Goal: Information Seeking & Learning: Learn about a topic

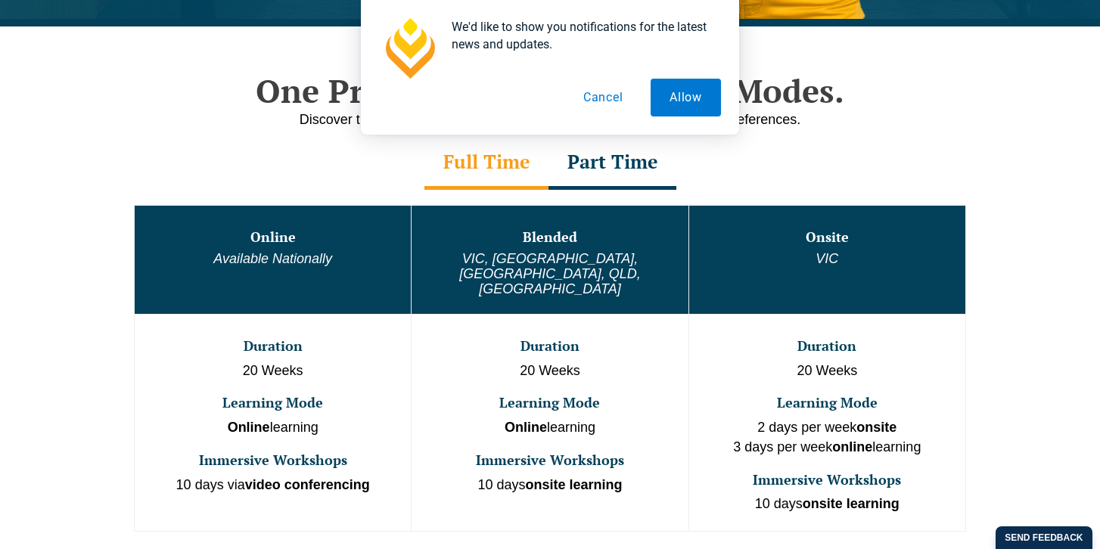
scroll to position [1011, 0]
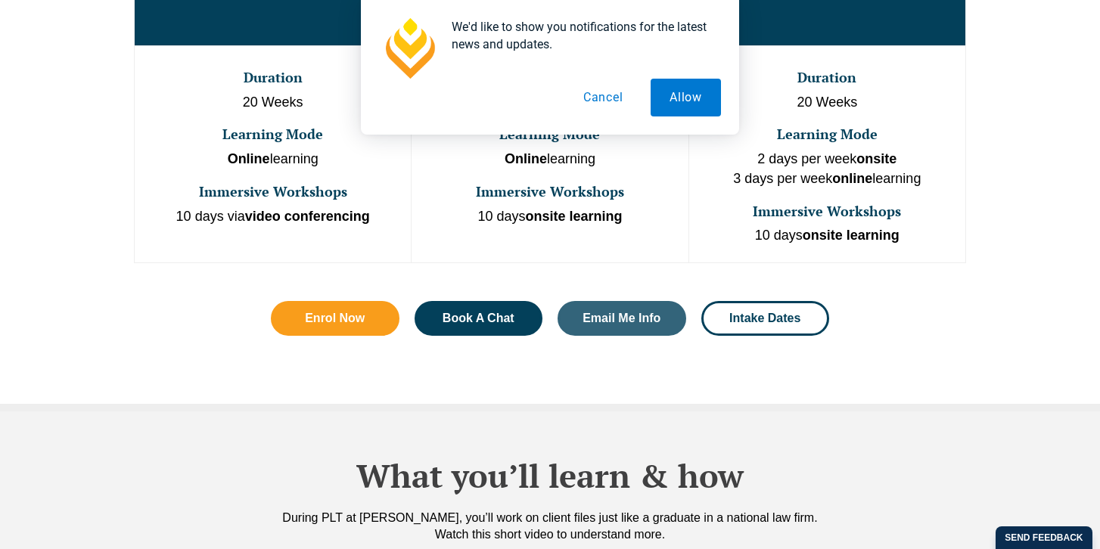
click at [602, 93] on button "Cancel" at bounding box center [603, 98] width 78 height 38
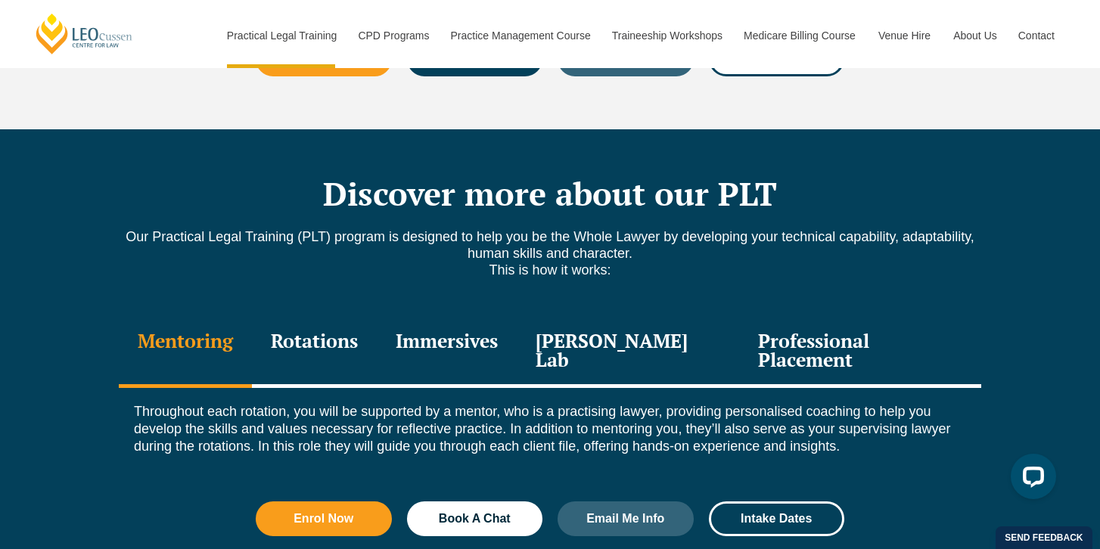
scroll to position [1976, 0]
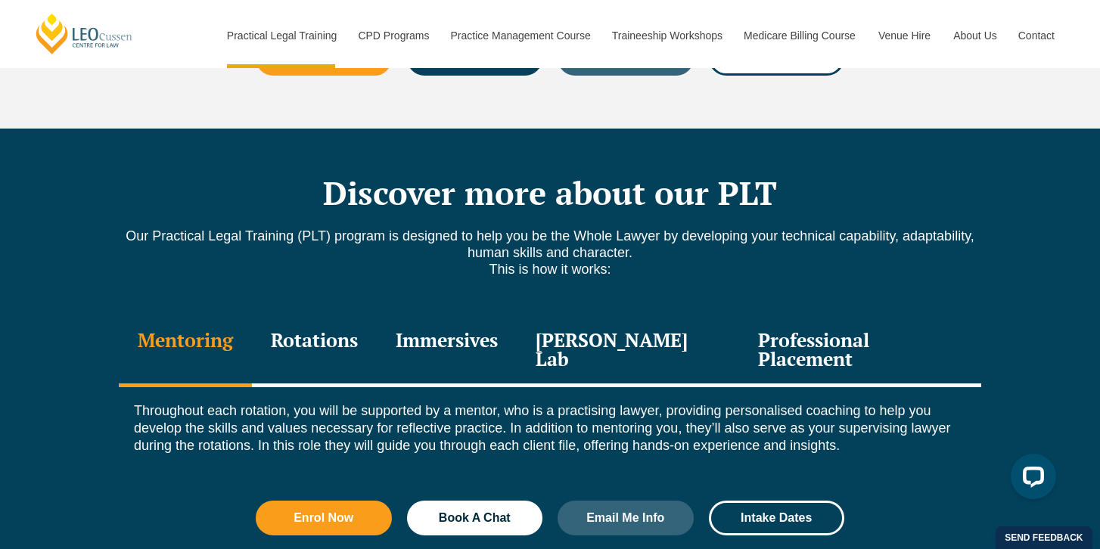
click at [308, 315] on div "Rotations" at bounding box center [314, 351] width 125 height 72
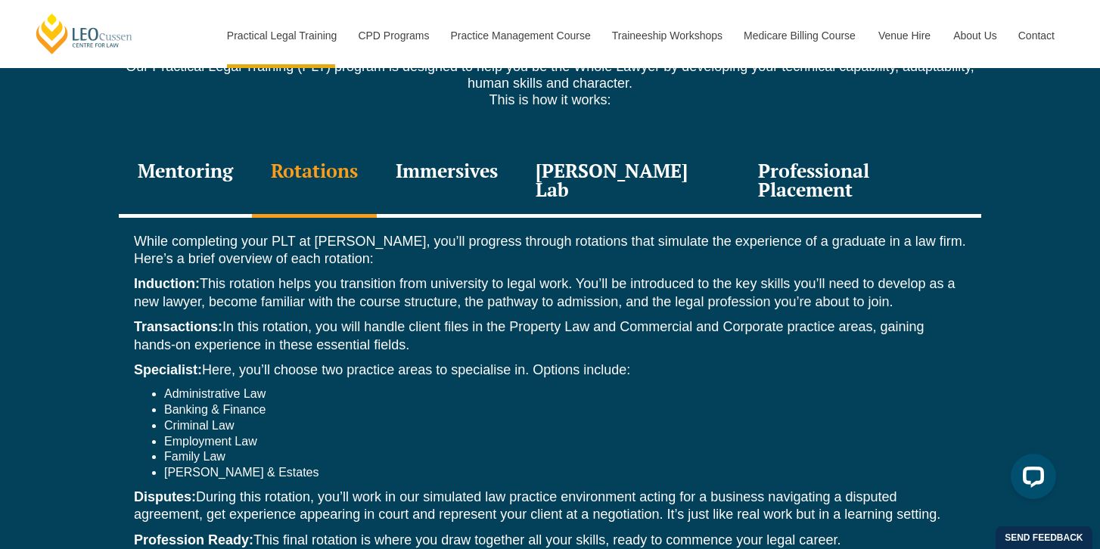
scroll to position [2149, 0]
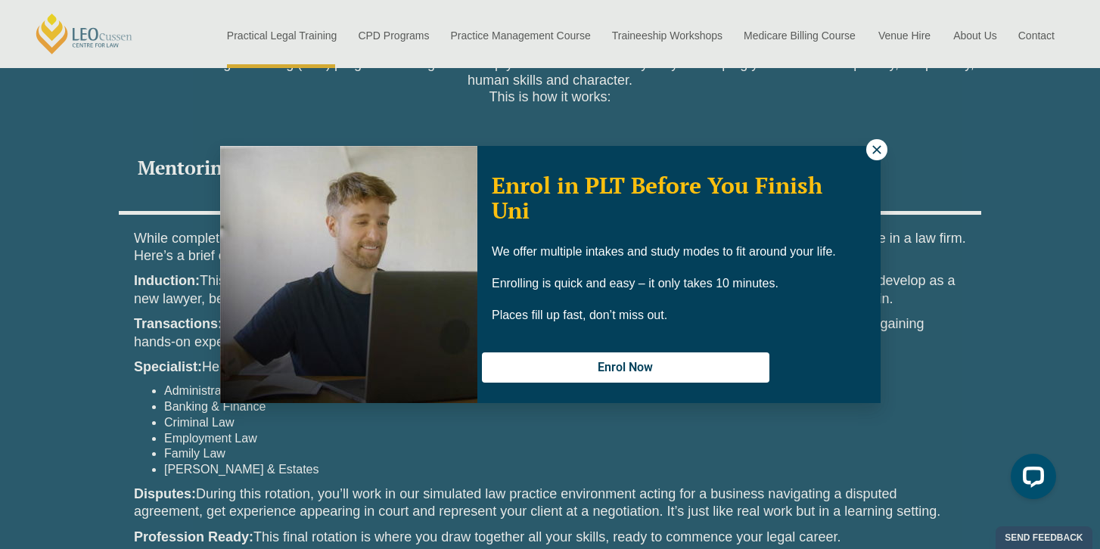
click at [864, 143] on div "Enrol in PLT Before You Finish Uni We offer multiple intakes and study modes to…" at bounding box center [550, 274] width 1100 height 549
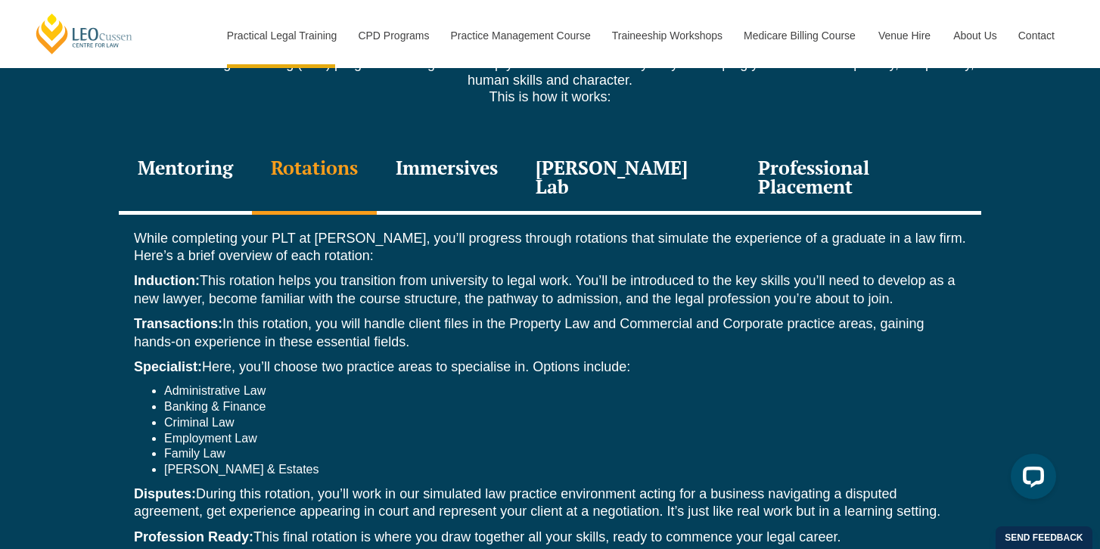
click at [864, 143] on div "Professional Placement" at bounding box center [860, 179] width 242 height 72
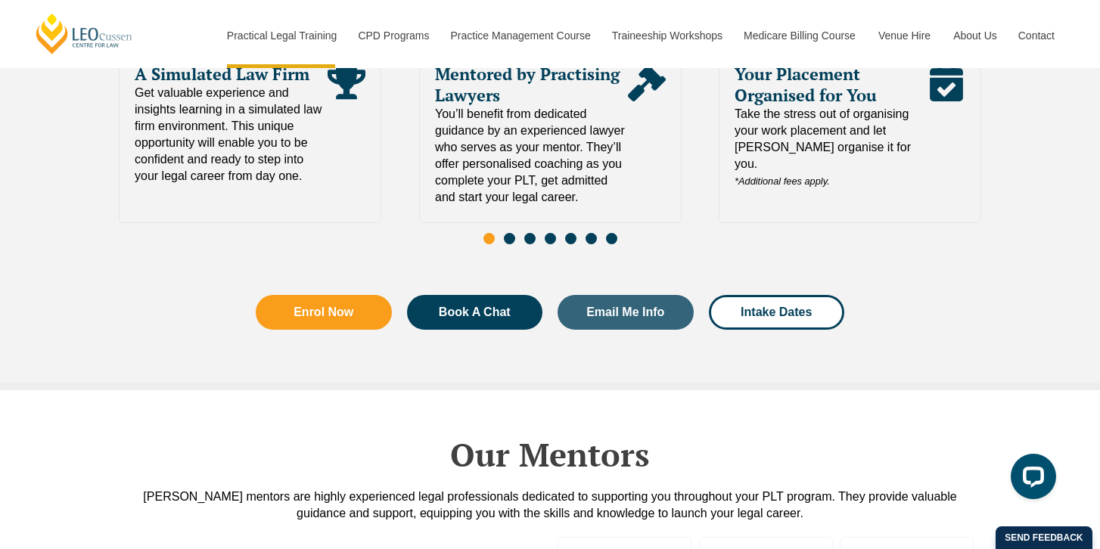
scroll to position [3835, 0]
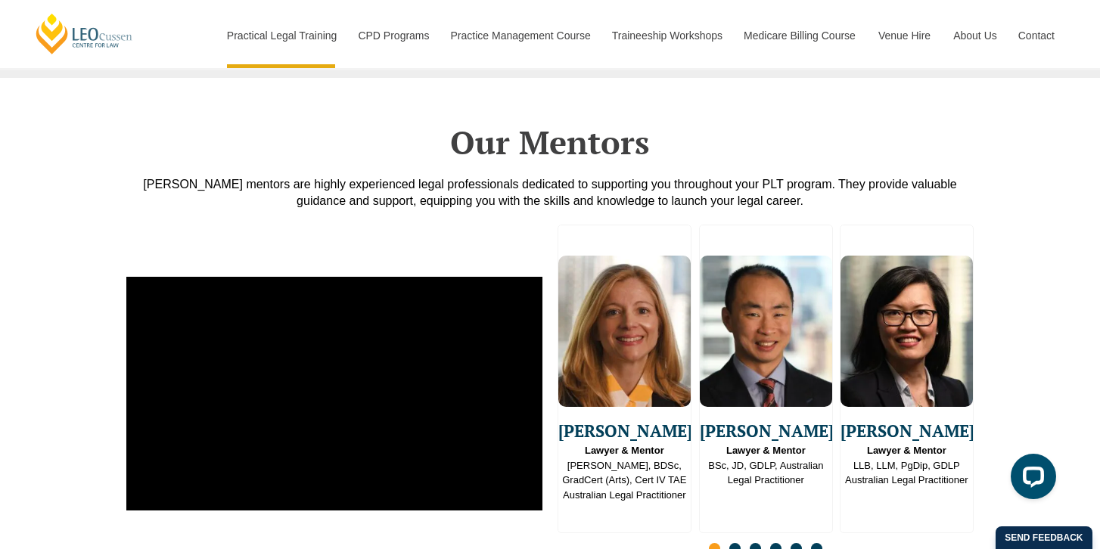
click at [17, 390] on div "[PERSON_NAME] Lawyer & Mentor [PERSON_NAME], BDSc, GradCert (Arts), Cert IV TAE…" at bounding box center [550, 393] width 1100 height 369
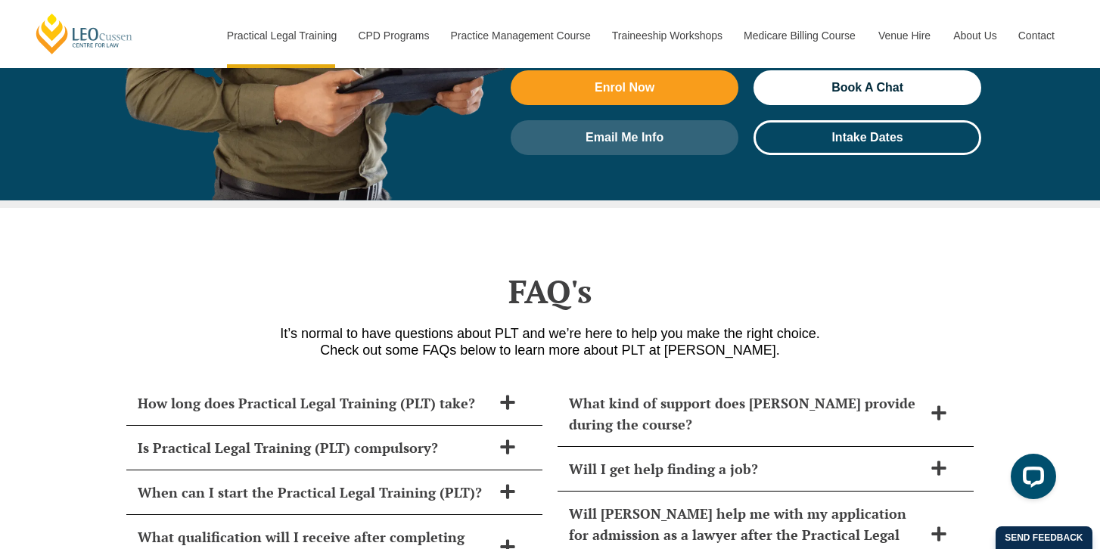
scroll to position [6258, 0]
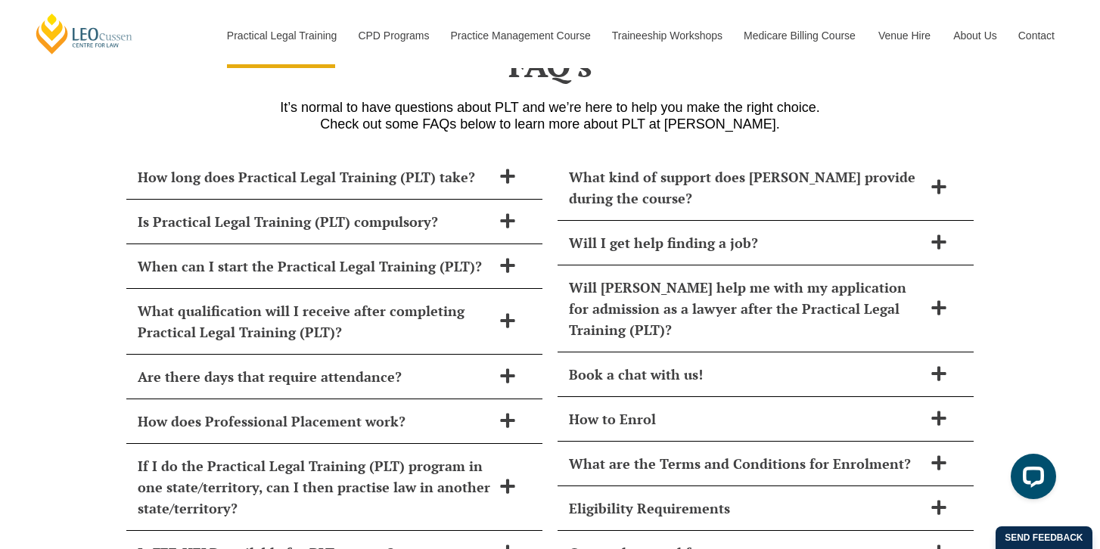
click at [193, 366] on h2 "Are there days that require attendance?" at bounding box center [315, 376] width 354 height 21
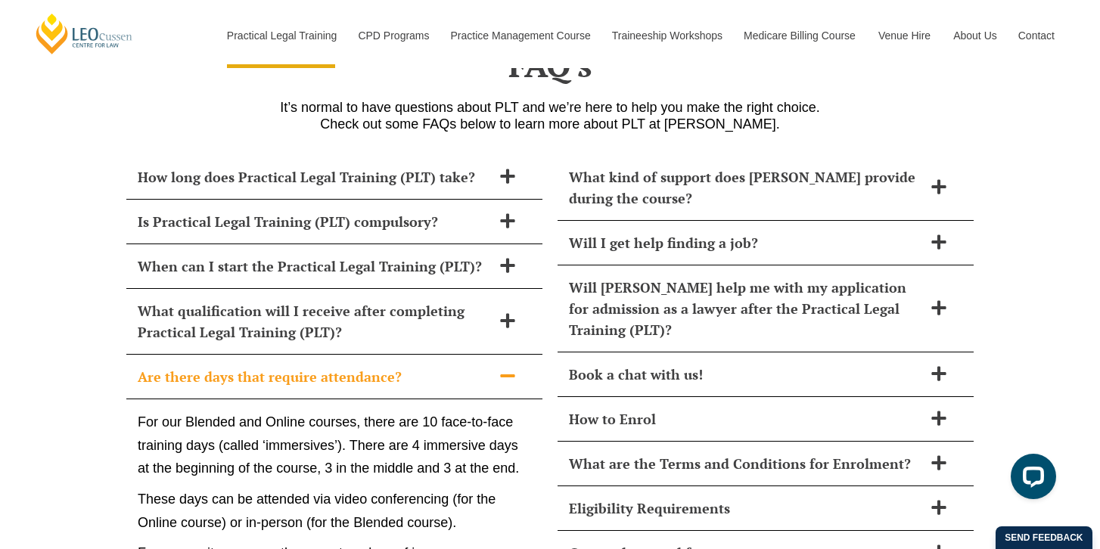
click at [193, 366] on h2 "Are there days that require attendance?" at bounding box center [315, 376] width 354 height 21
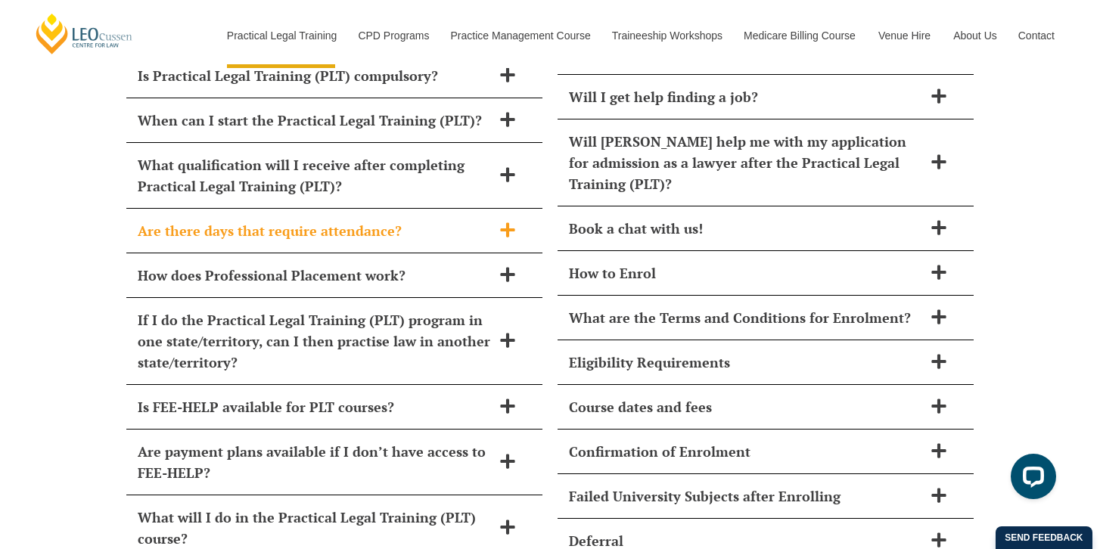
scroll to position [6405, 0]
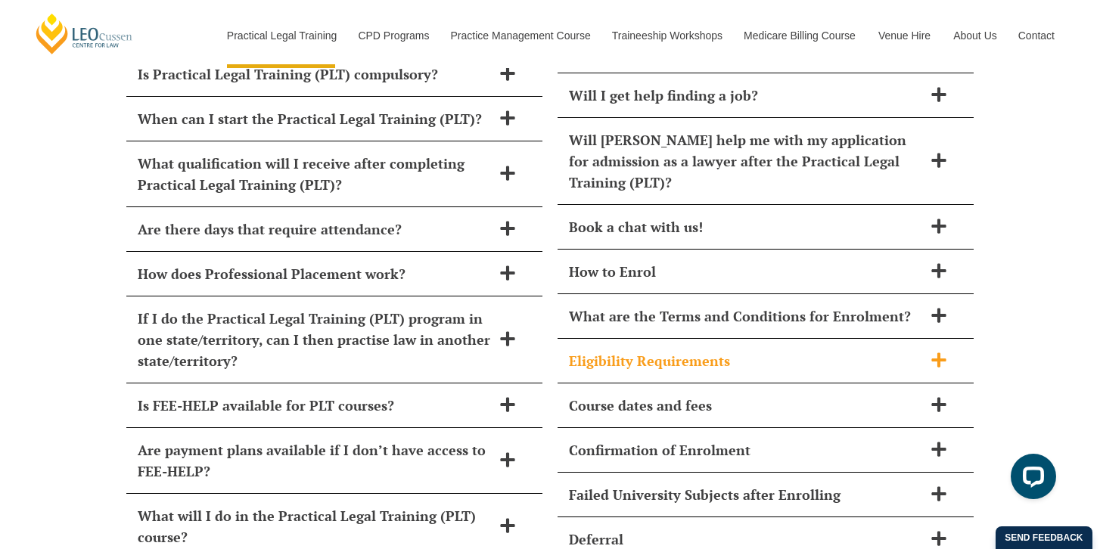
click at [622, 350] on h2 "Eligibility Requirements" at bounding box center [746, 360] width 354 height 21
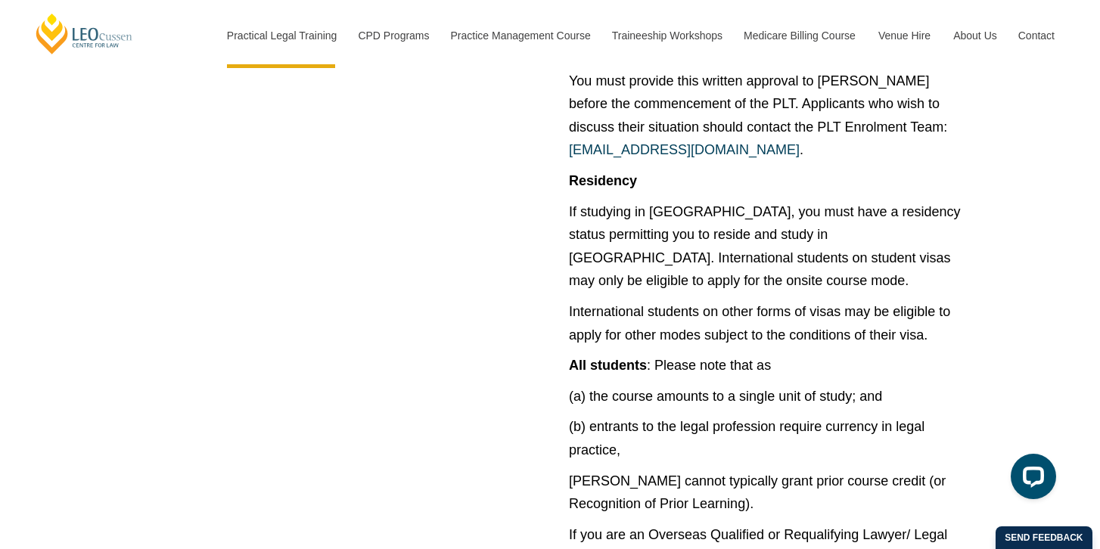
scroll to position [7294, 0]
